Goal: Transaction & Acquisition: Obtain resource

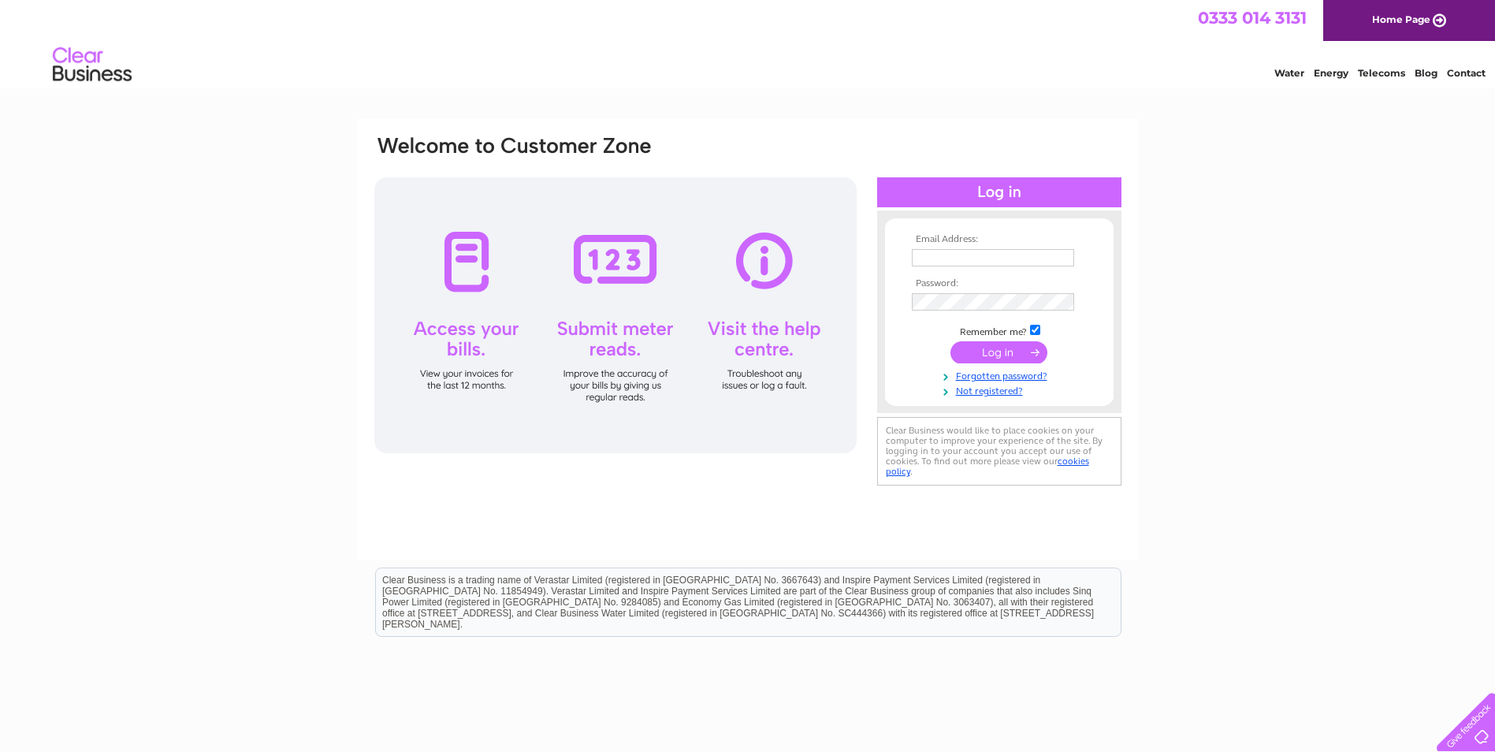
type input "[EMAIL_ADDRESS][DOMAIN_NAME]"
click at [1001, 355] on input "submit" at bounding box center [998, 352] width 97 height 22
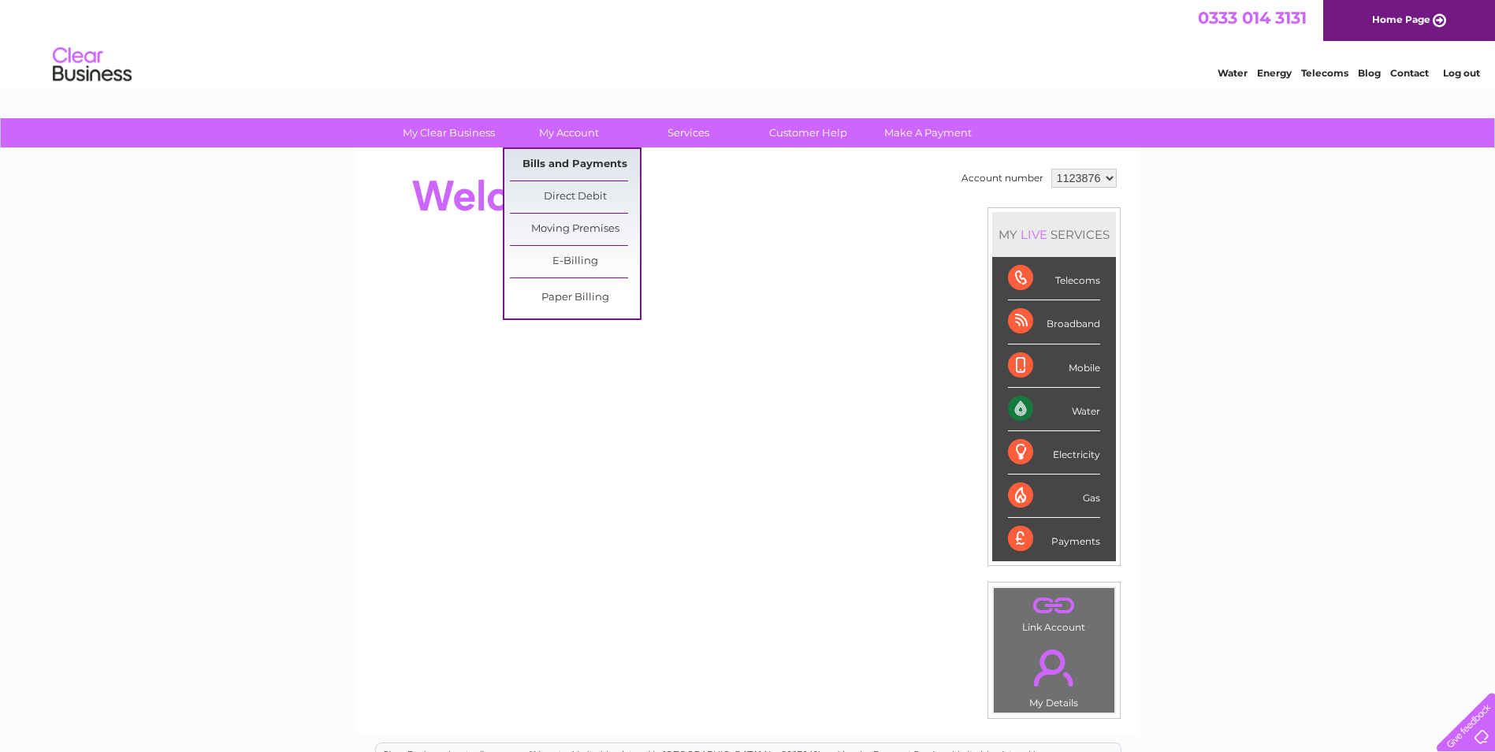
click at [561, 156] on link "Bills and Payments" at bounding box center [575, 165] width 130 height 32
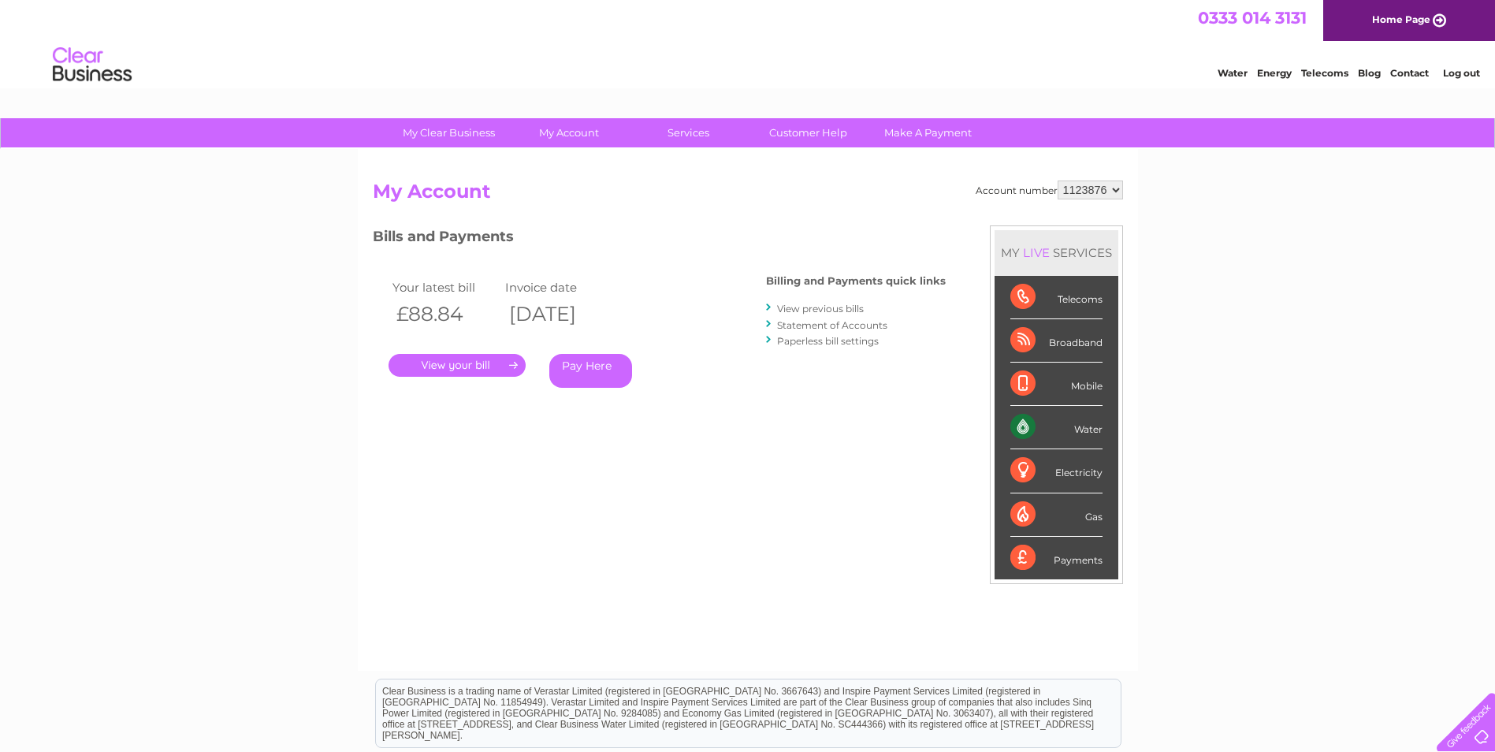
click at [447, 362] on link "." at bounding box center [456, 365] width 137 height 23
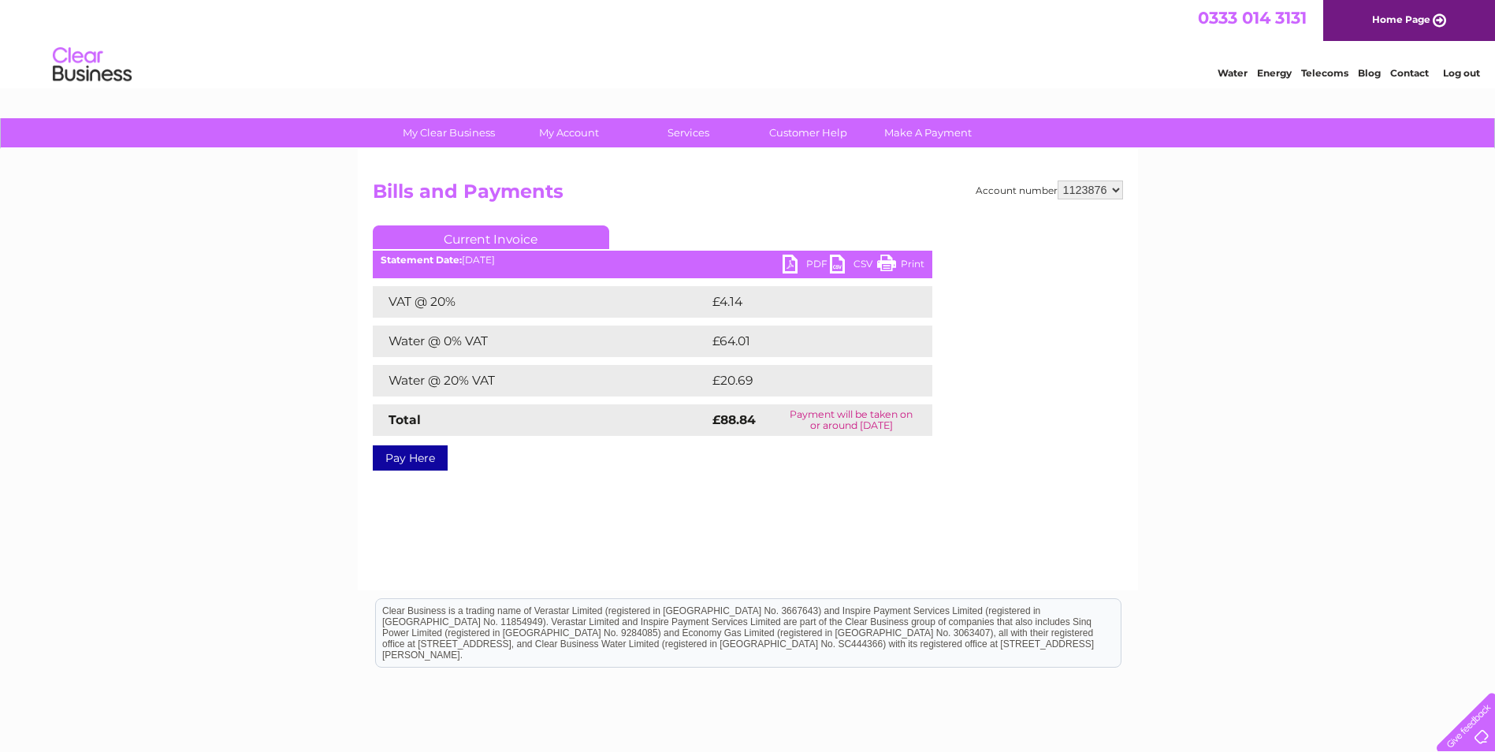
click at [806, 259] on link "PDF" at bounding box center [805, 266] width 47 height 23
click at [1461, 72] on link "Log out" at bounding box center [1461, 73] width 37 height 12
